Goal: Task Accomplishment & Management: Manage account settings

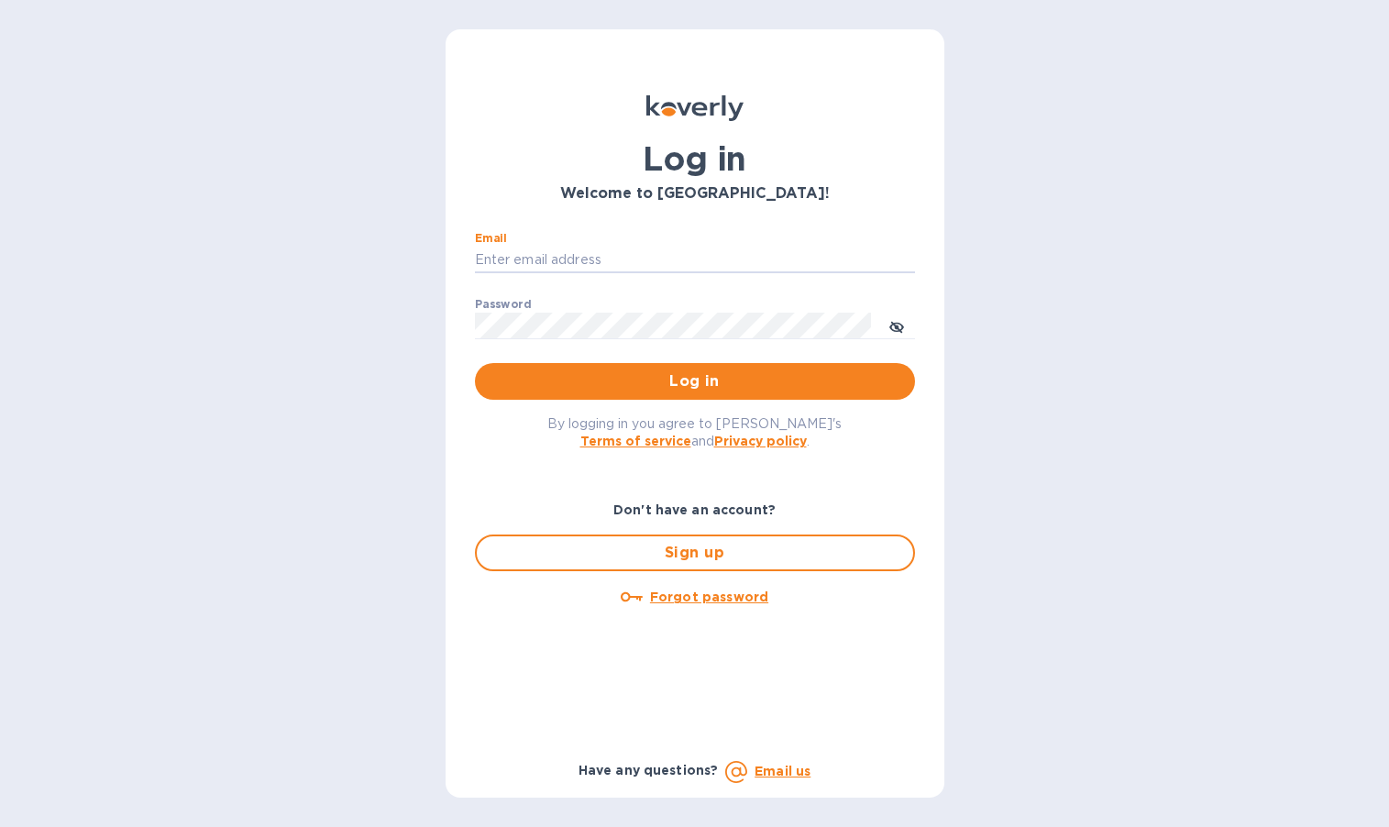
type input "randall@lociwine.com"
click at [694, 380] on button "Log in" at bounding box center [695, 381] width 440 height 37
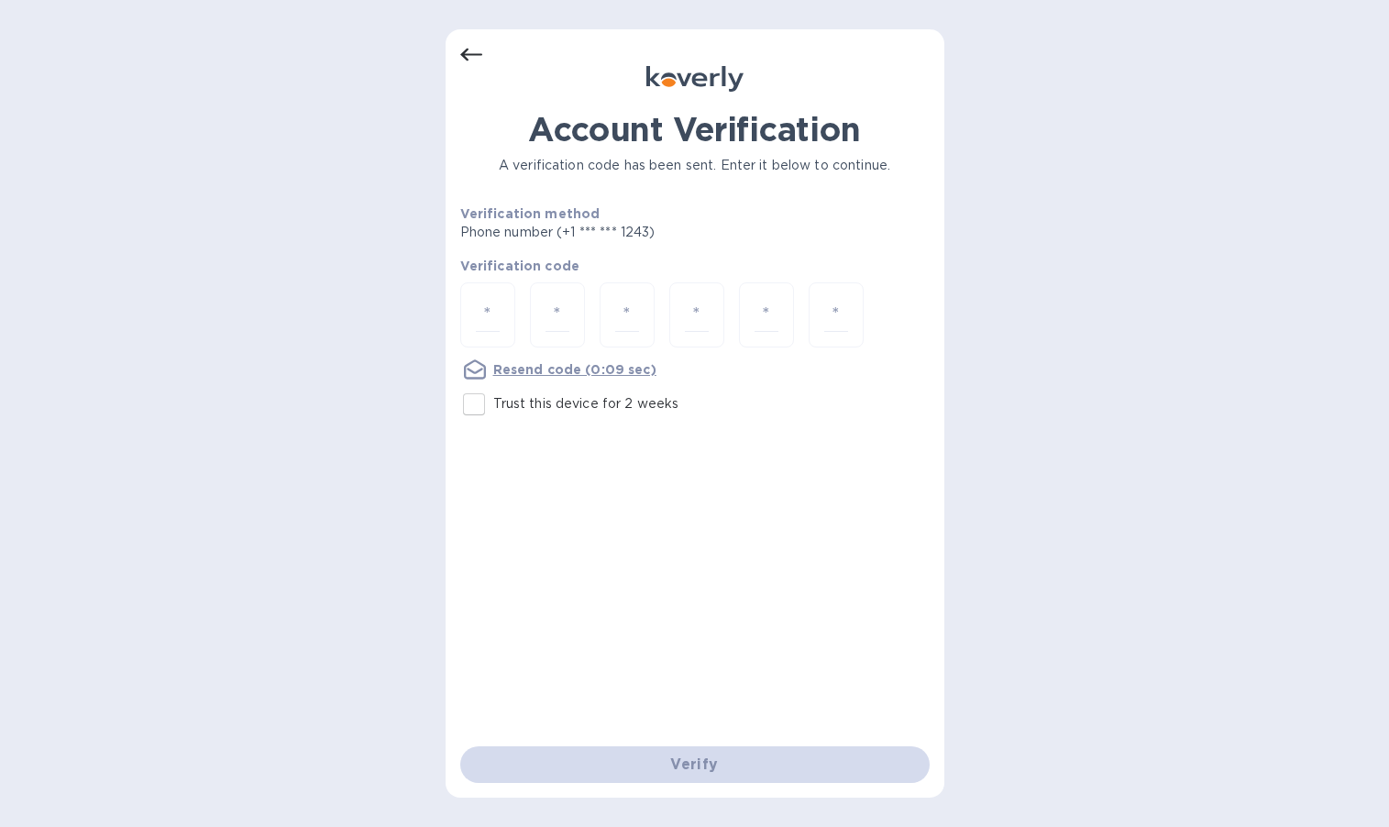
click at [479, 306] on input "number" at bounding box center [488, 315] width 24 height 34
type input "9"
type input "8"
type input "7"
type input "3"
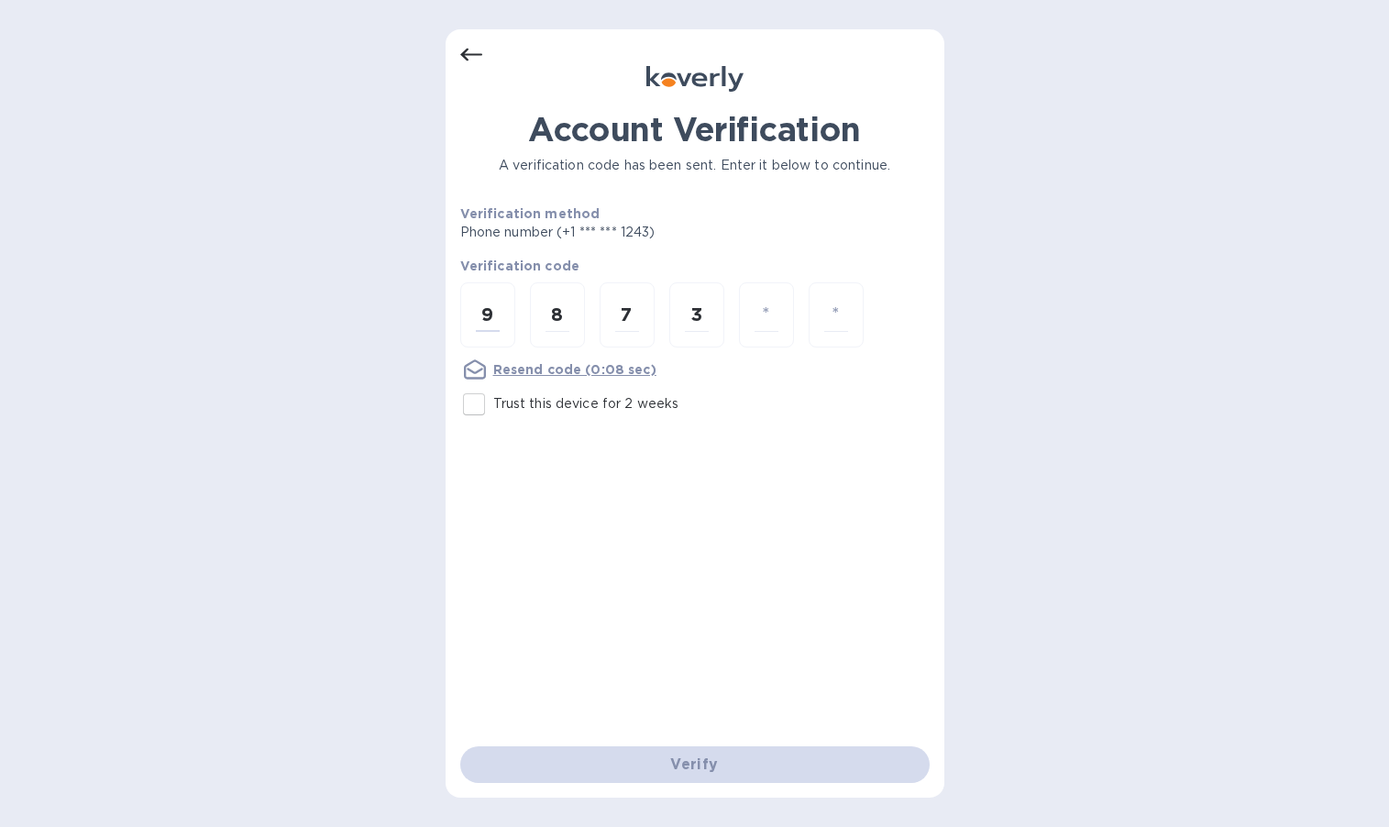
type input "9"
type input "5"
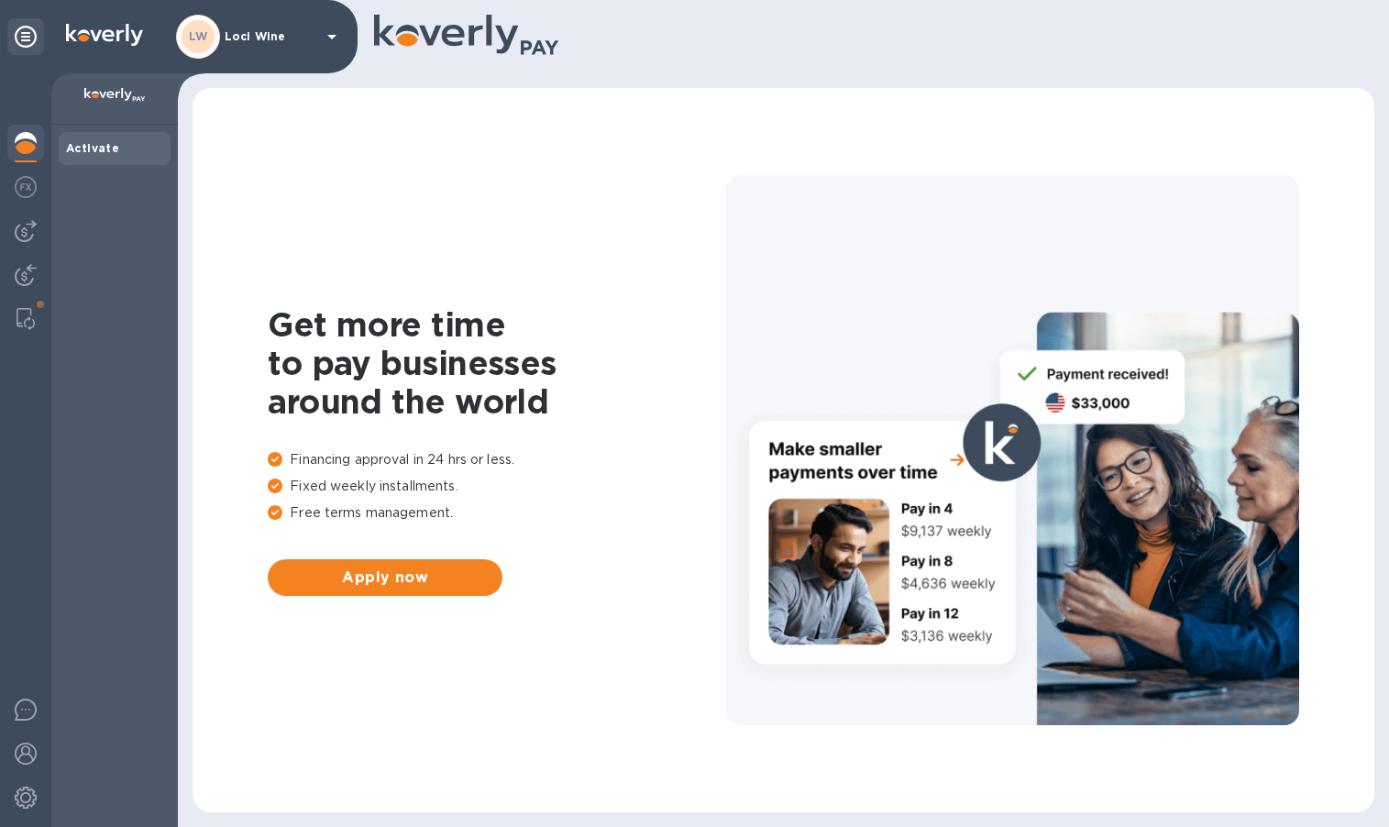
click at [25, 184] on img at bounding box center [26, 187] width 22 height 22
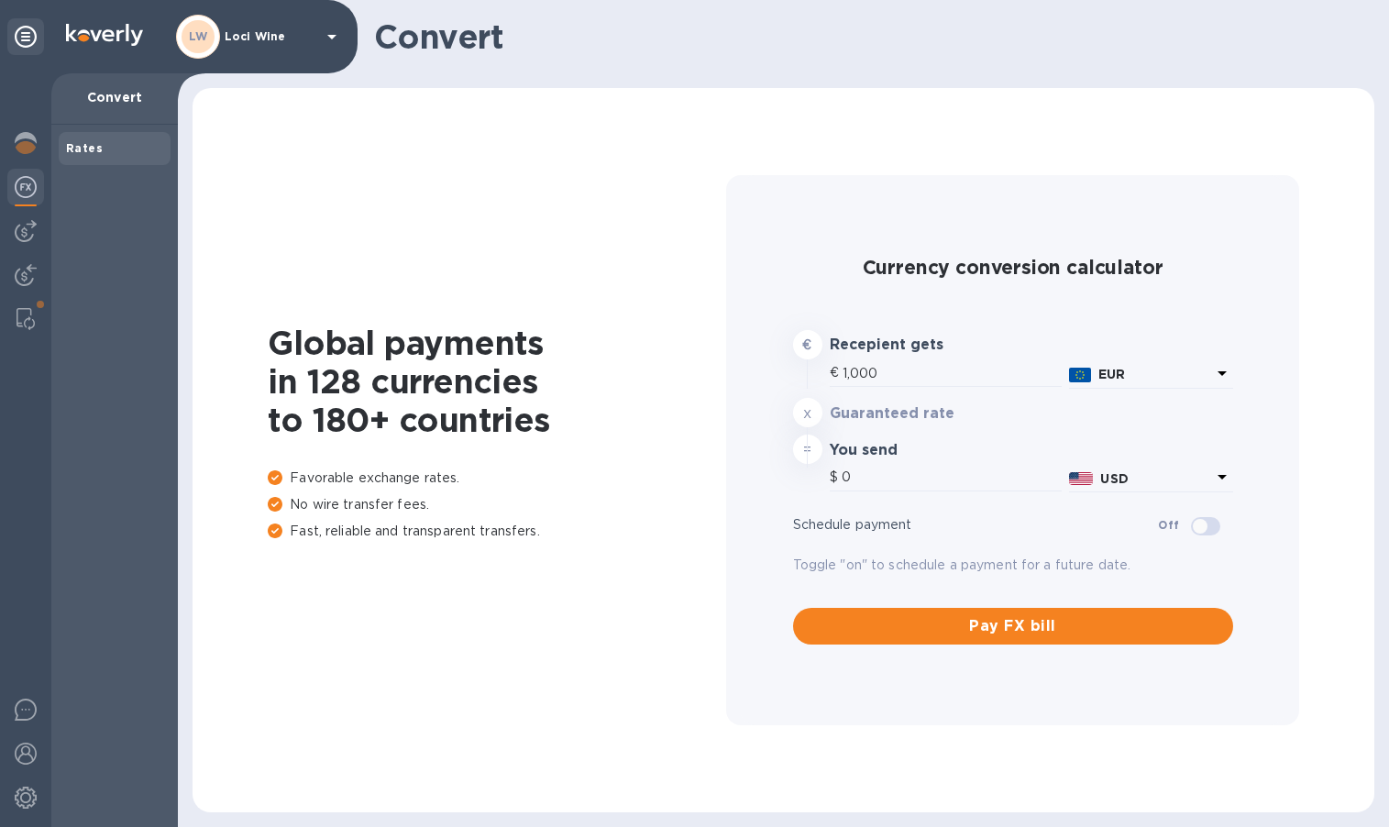
type input "1,187.3"
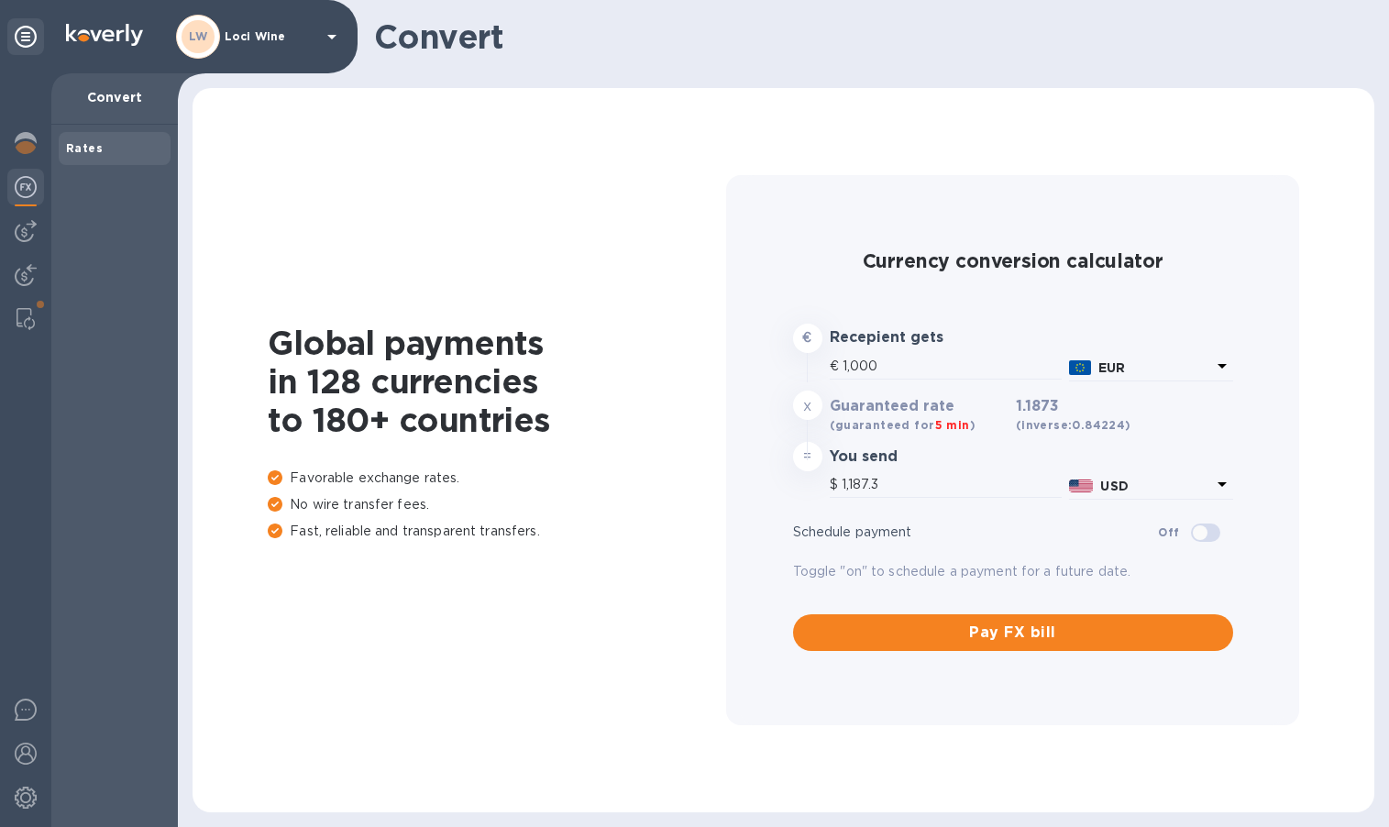
click at [21, 227] on img at bounding box center [26, 231] width 22 height 22
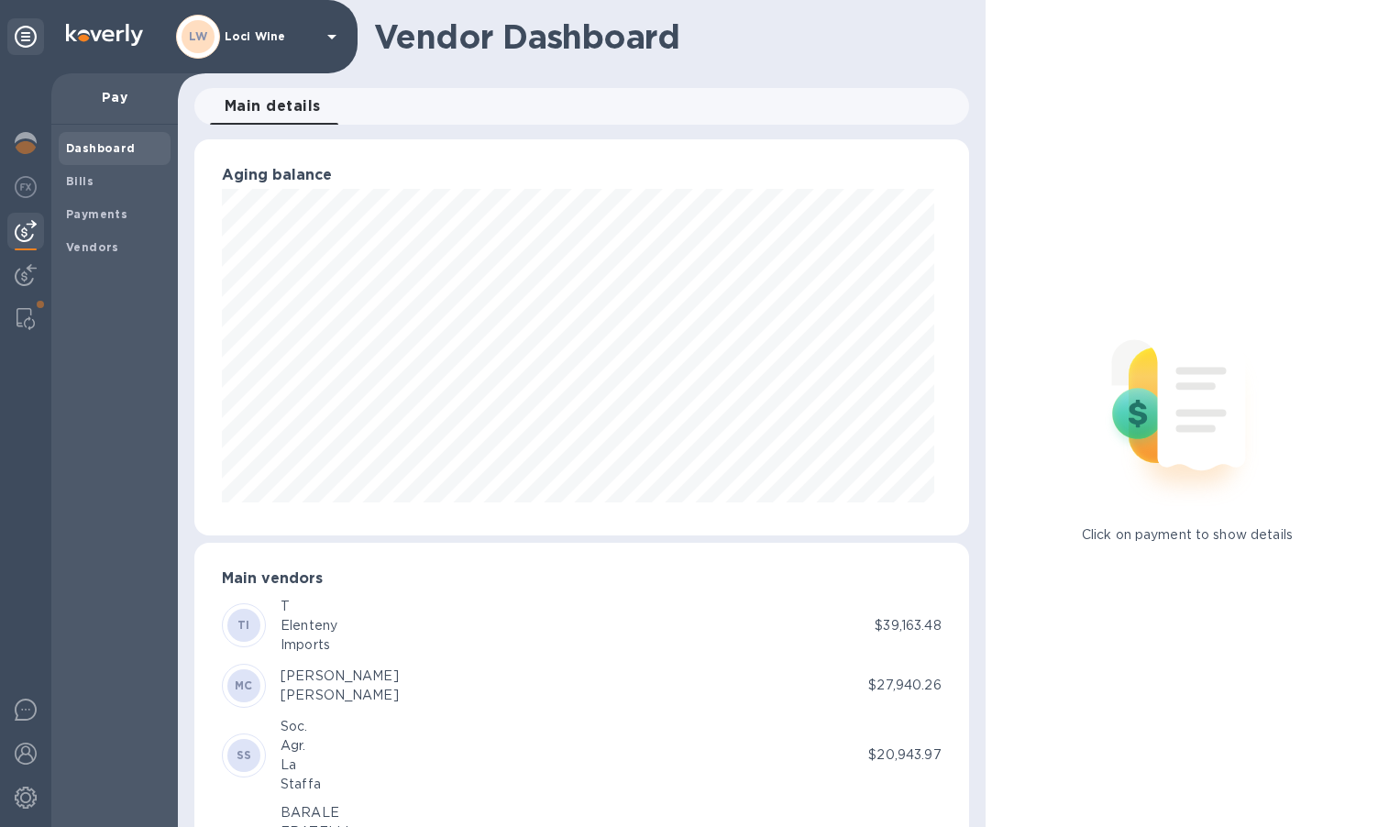
scroll to position [396, 766]
click at [82, 178] on b "Bills" at bounding box center [79, 181] width 27 height 14
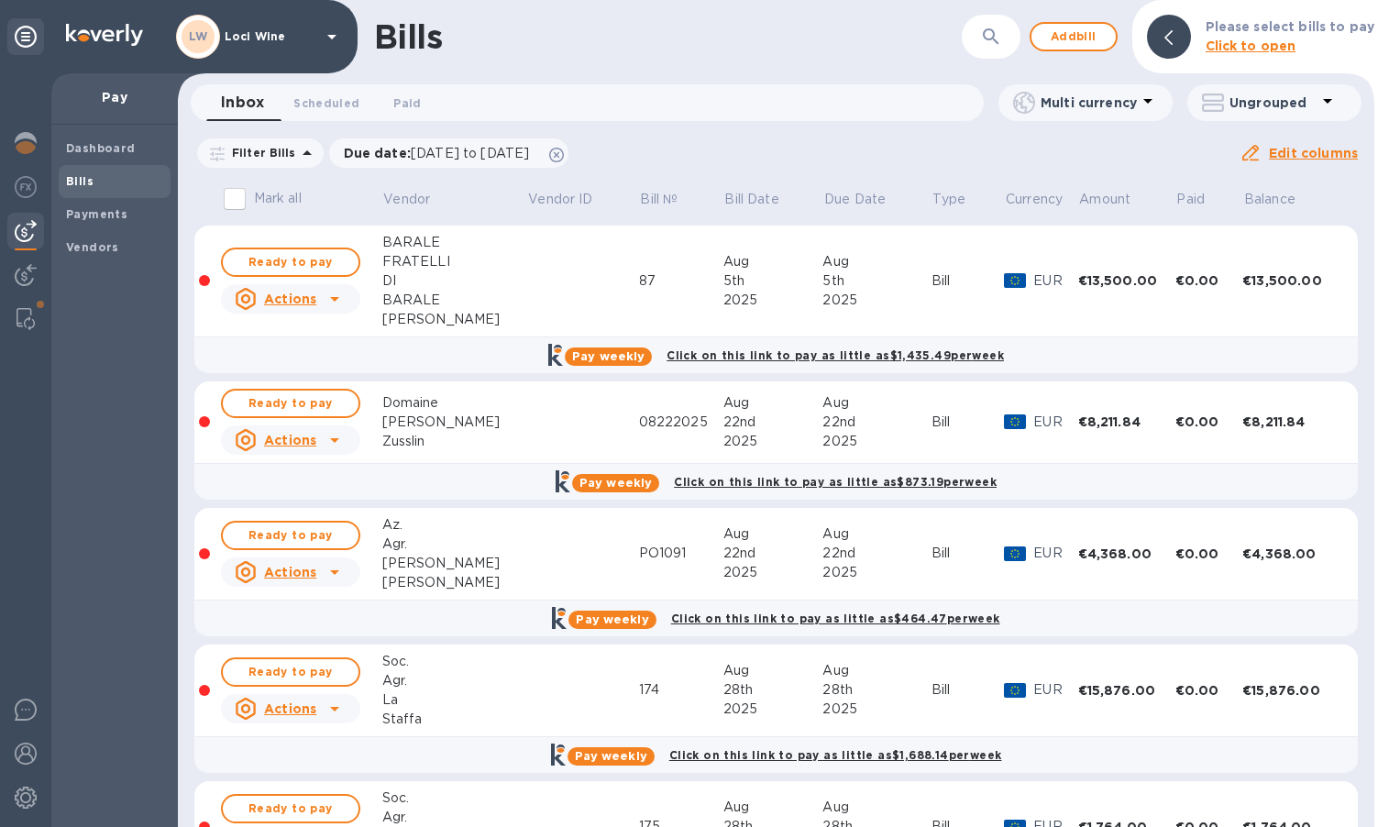
click at [1002, 36] on icon "button" at bounding box center [991, 37] width 22 height 22
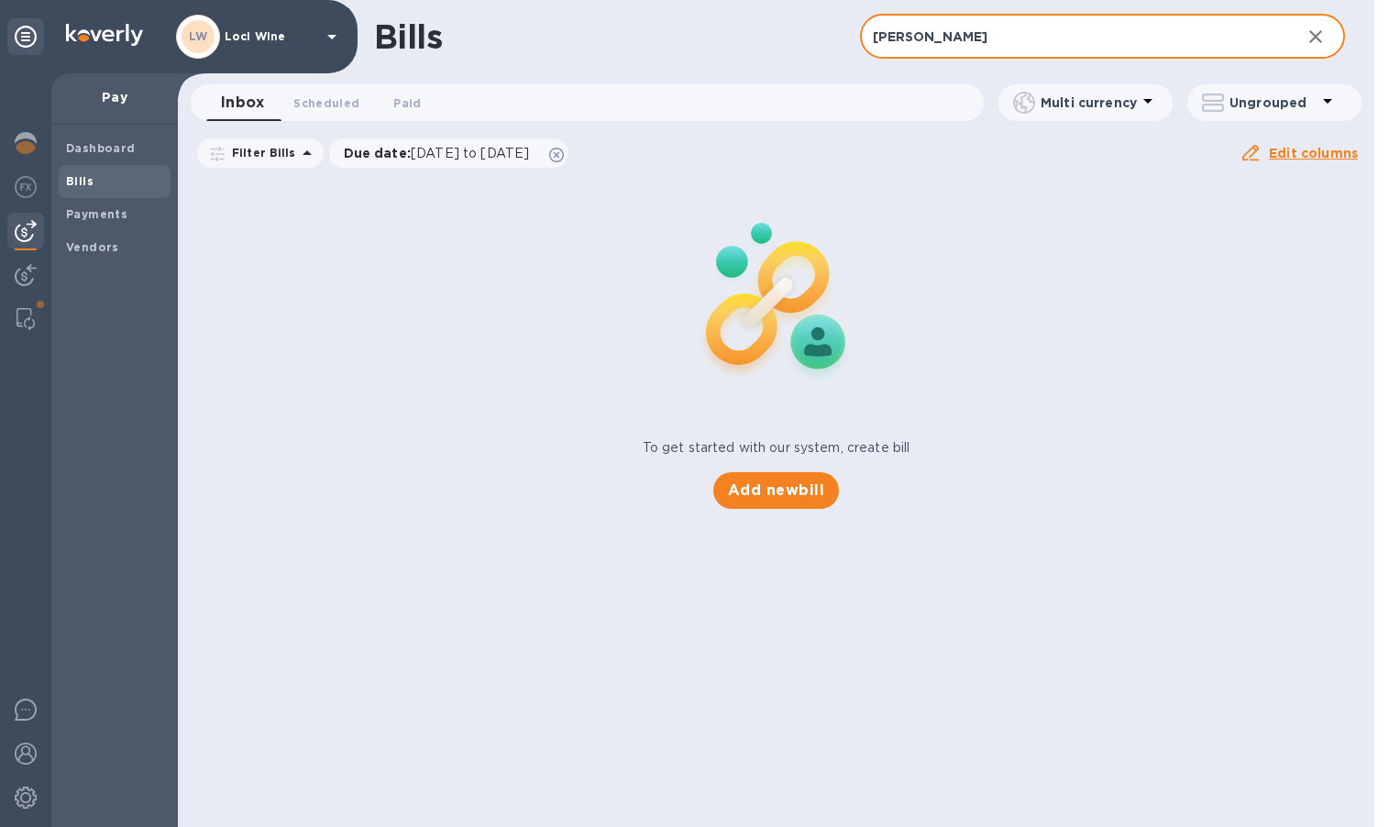
type input "[PERSON_NAME]"
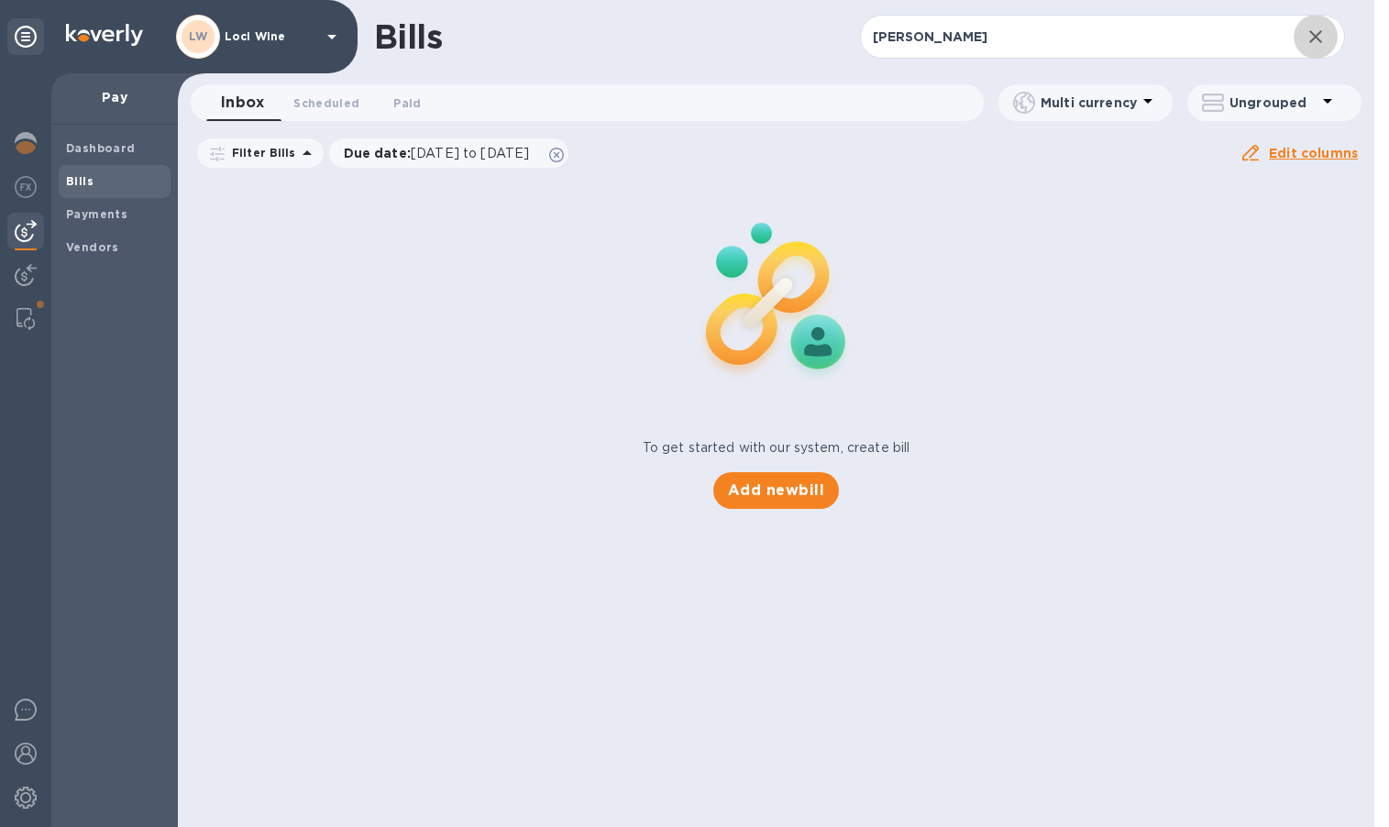
click at [1310, 31] on icon "button" at bounding box center [1315, 36] width 13 height 13
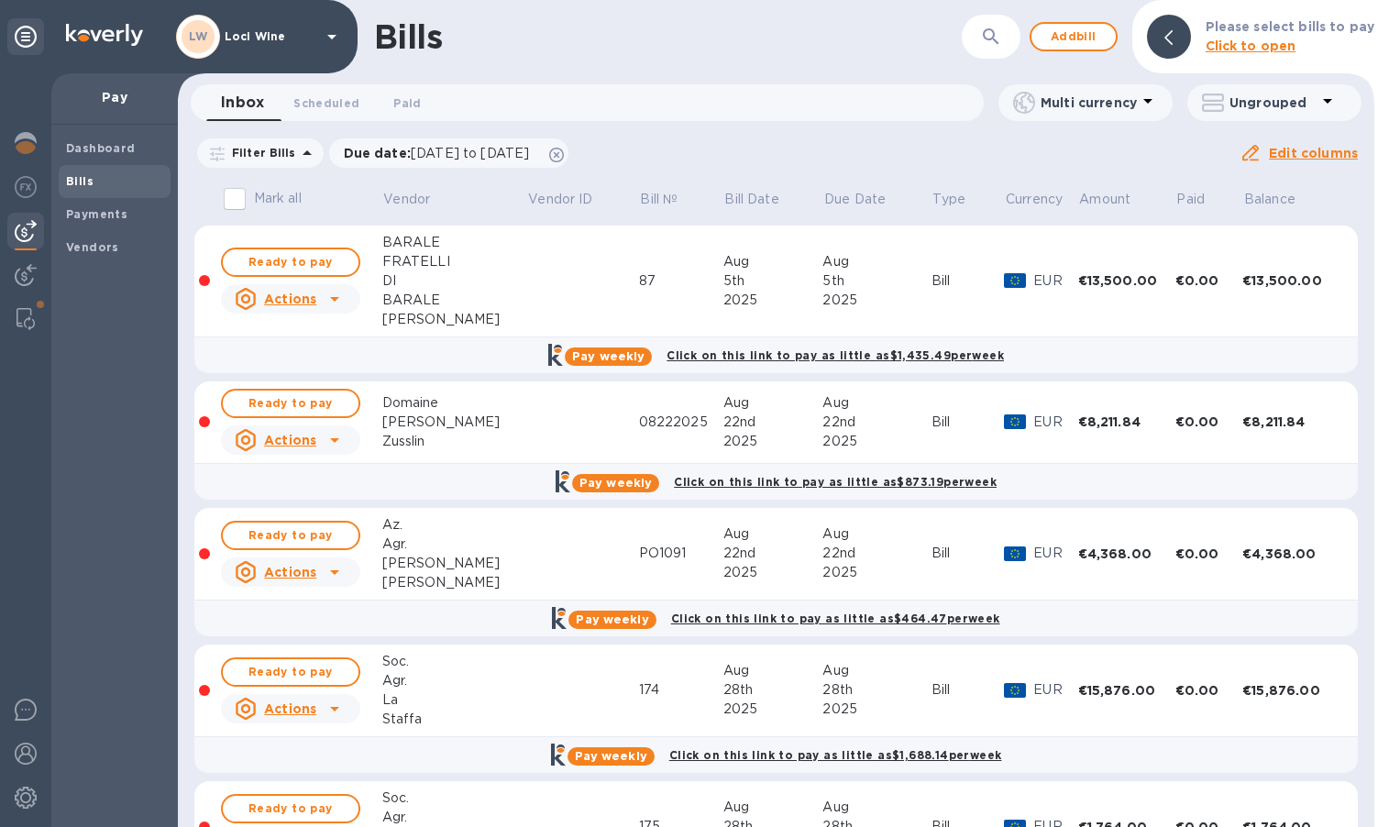
click at [106, 246] on b "Vendors" at bounding box center [92, 247] width 53 height 14
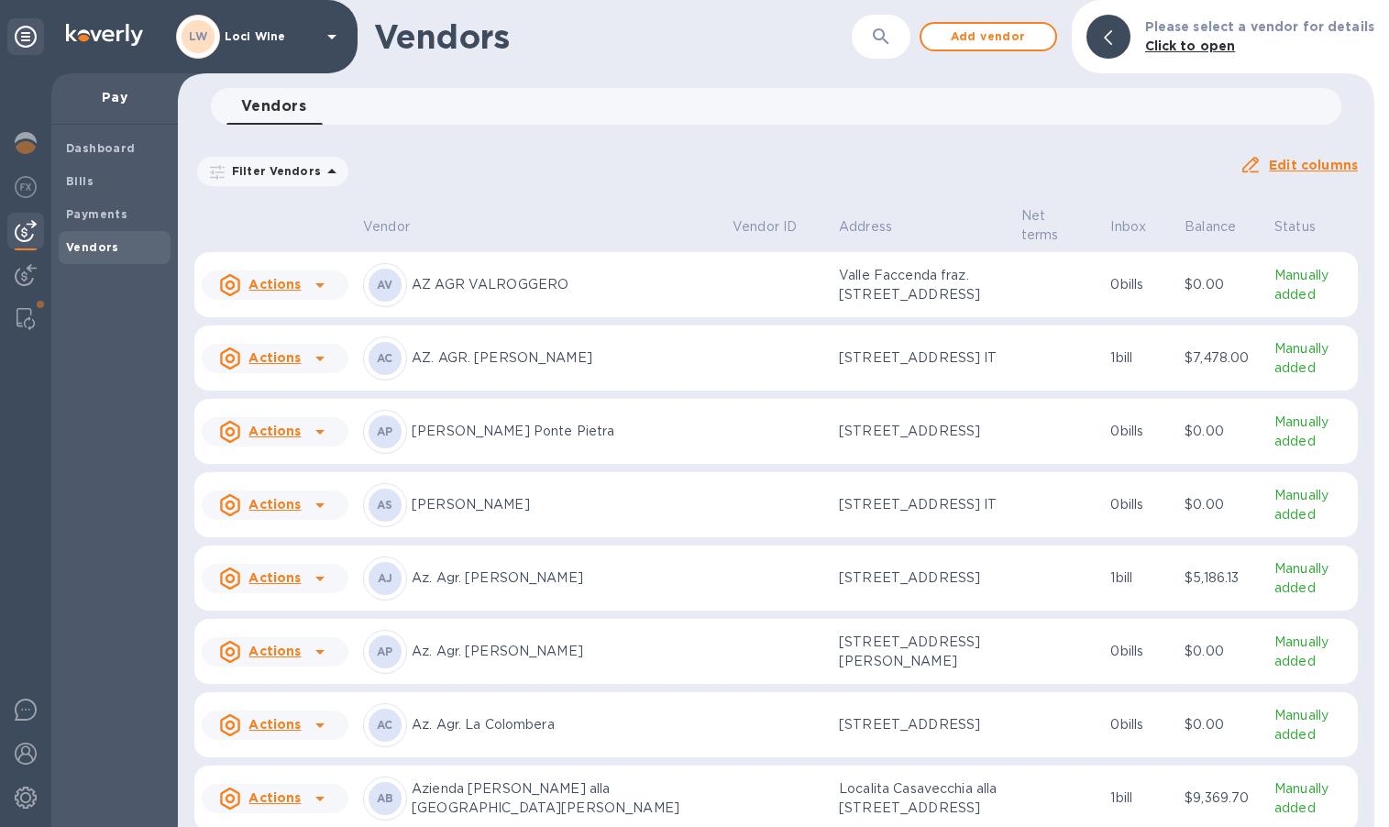
click at [892, 27] on icon "button" at bounding box center [881, 37] width 22 height 22
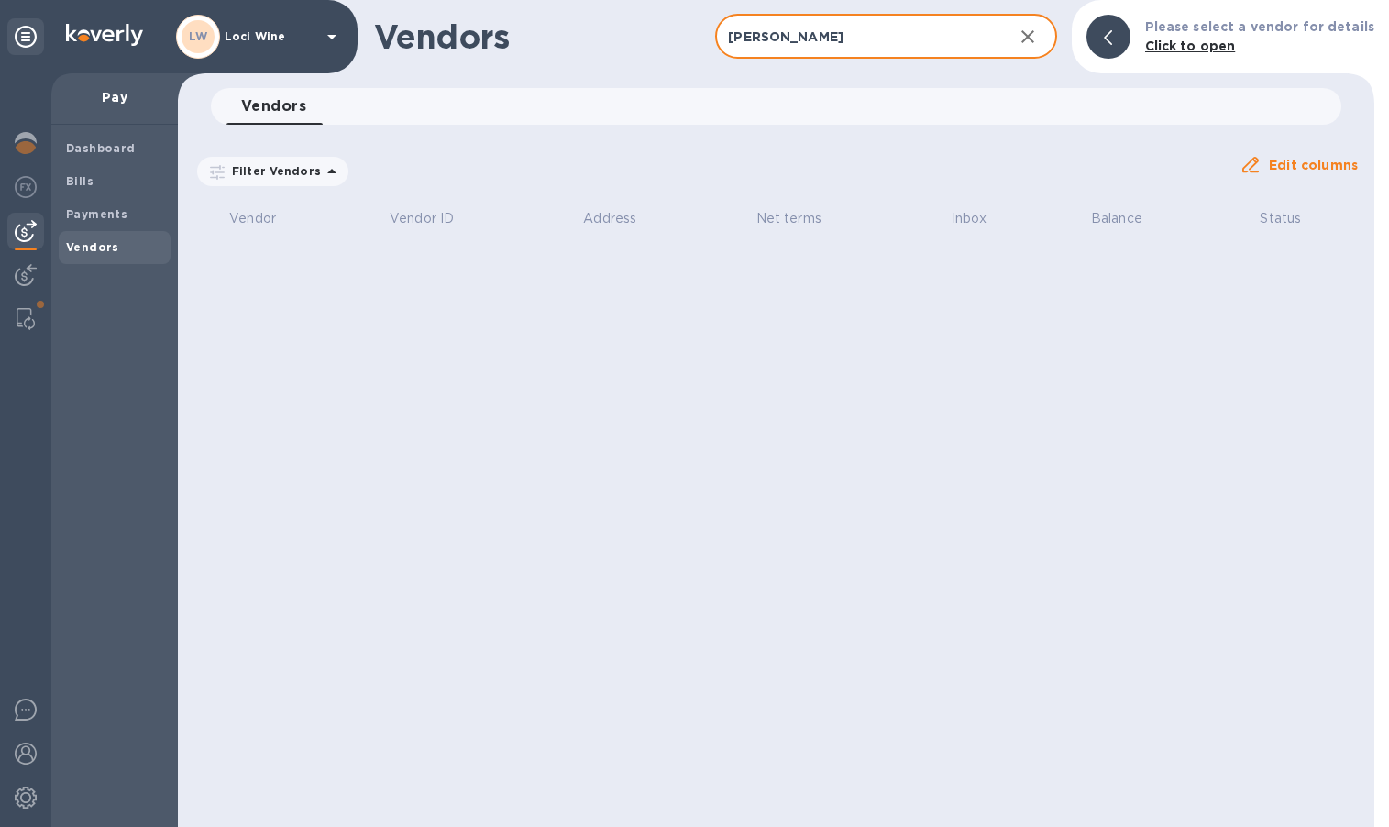
type input "[PERSON_NAME]"
click at [115, 212] on b "Payments" at bounding box center [96, 214] width 61 height 14
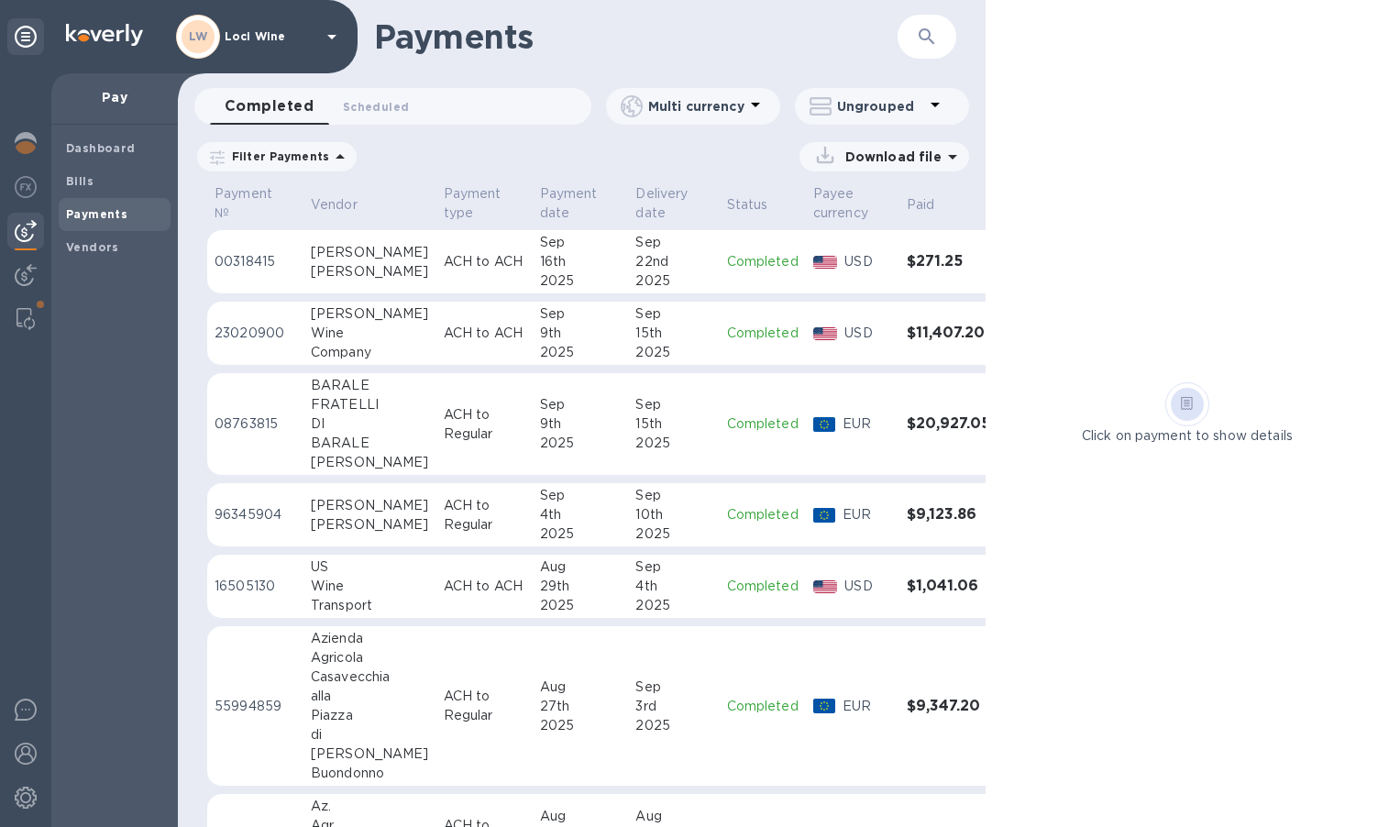
click at [120, 181] on span "Bills" at bounding box center [114, 181] width 97 height 18
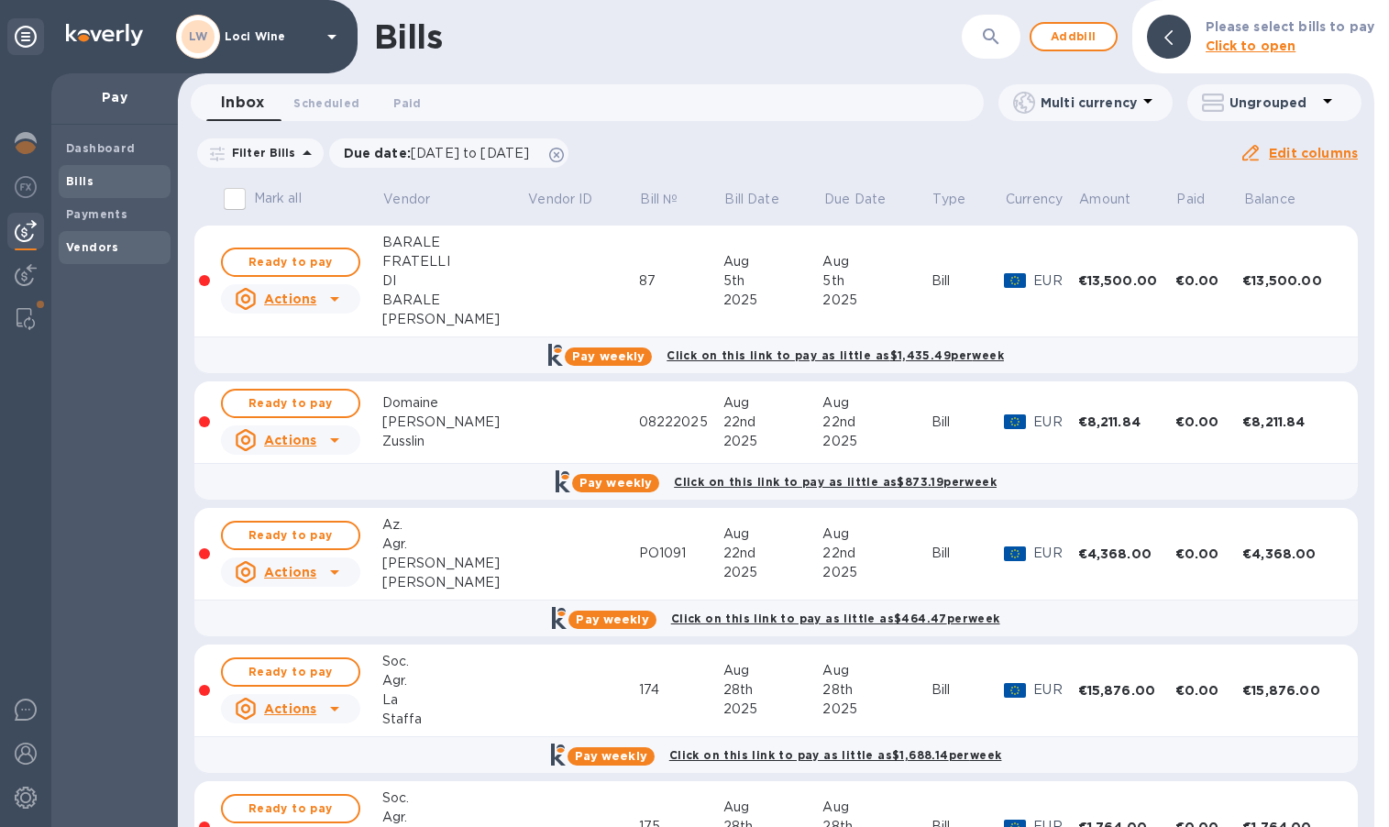
drag, startPoint x: 455, startPoint y: 353, endPoint x: 95, endPoint y: 247, distance: 374.4
click at [95, 247] on b "Vendors" at bounding box center [92, 247] width 53 height 14
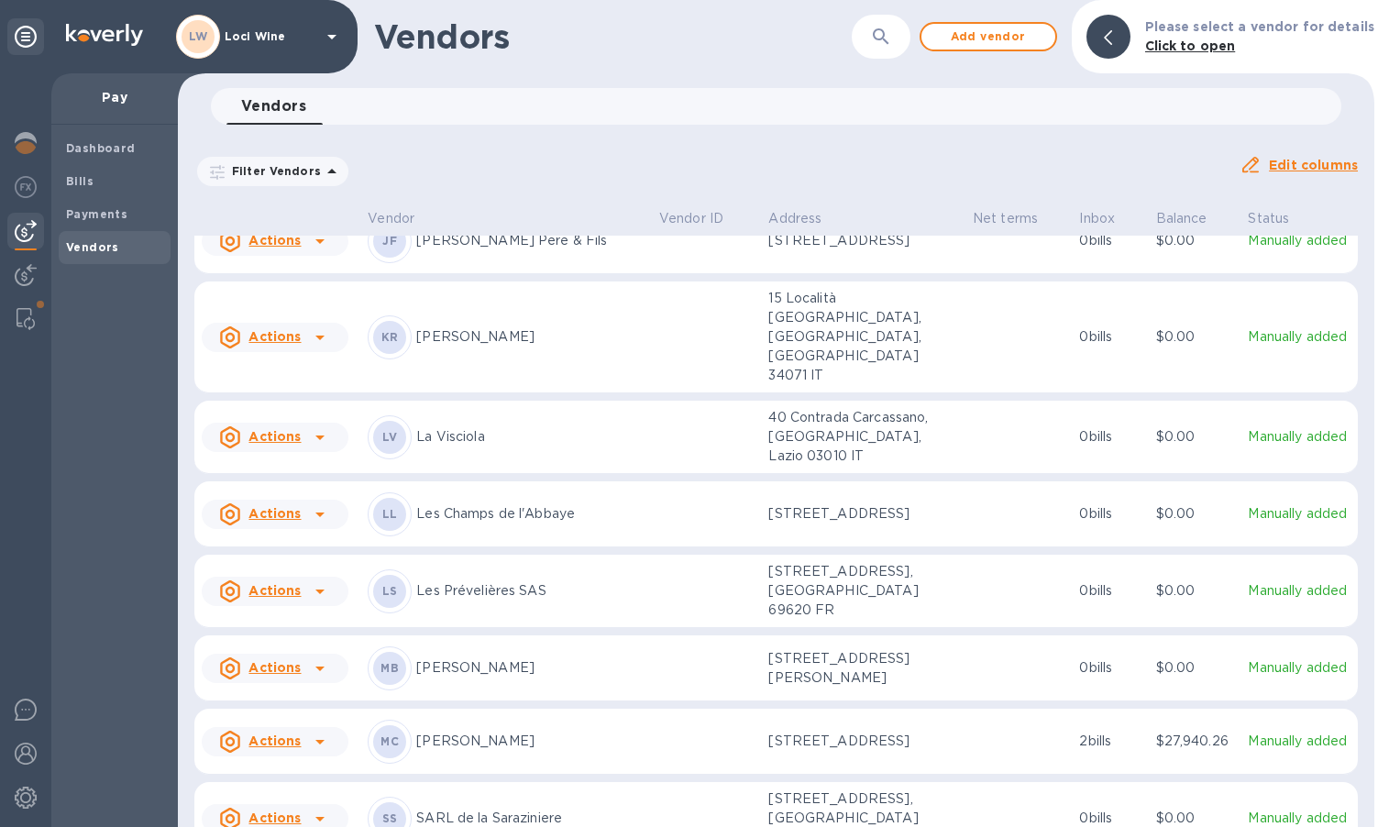
scroll to position [2773, 0]
